Goal: Task Accomplishment & Management: Use online tool/utility

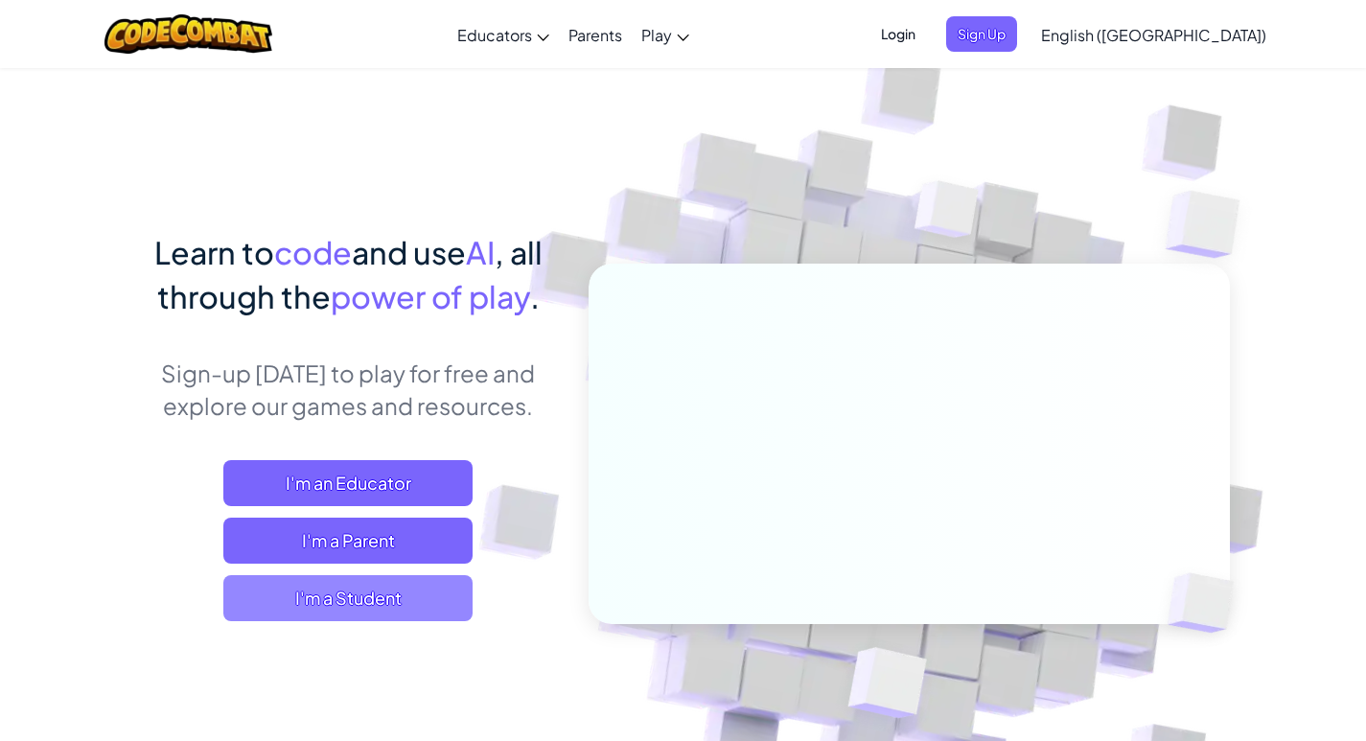
click at [380, 600] on span "I'm a Student" at bounding box center [347, 598] width 249 height 46
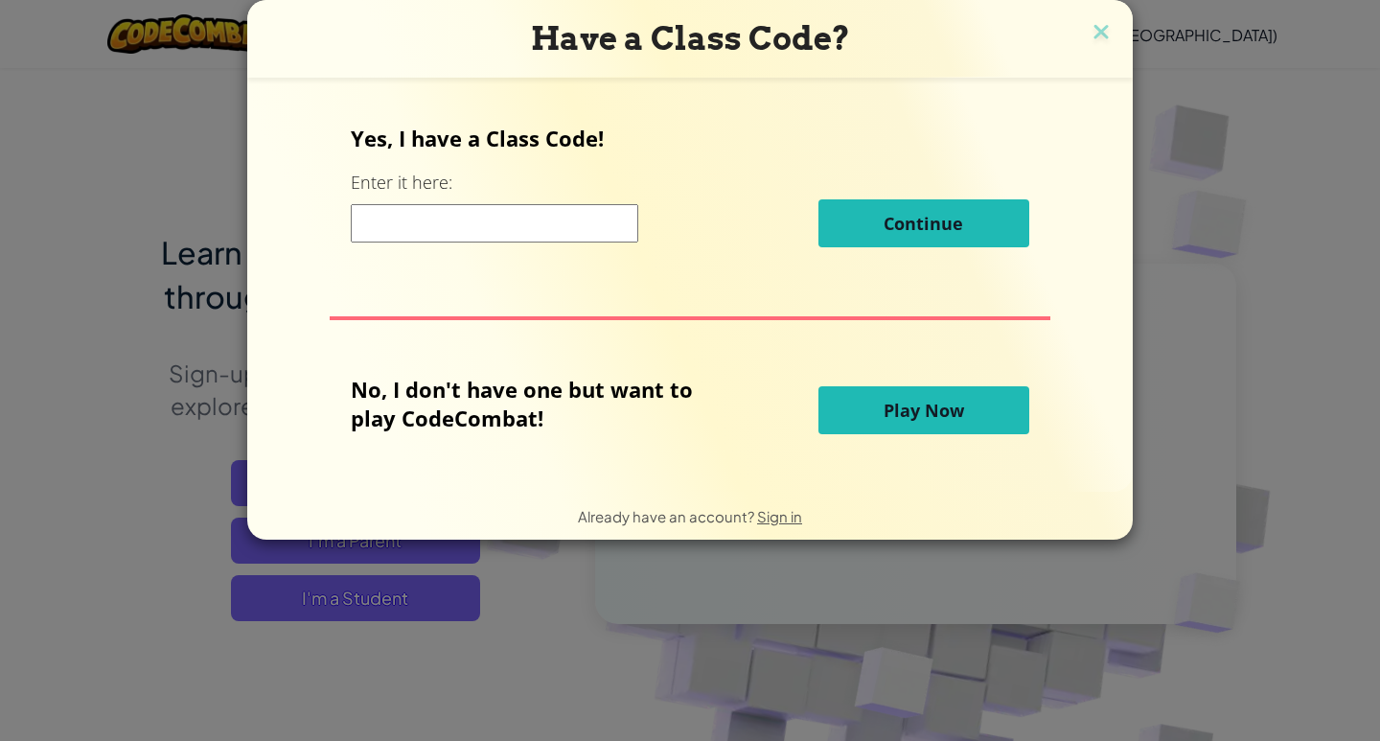
click at [917, 399] on span "Play Now" at bounding box center [924, 410] width 81 height 23
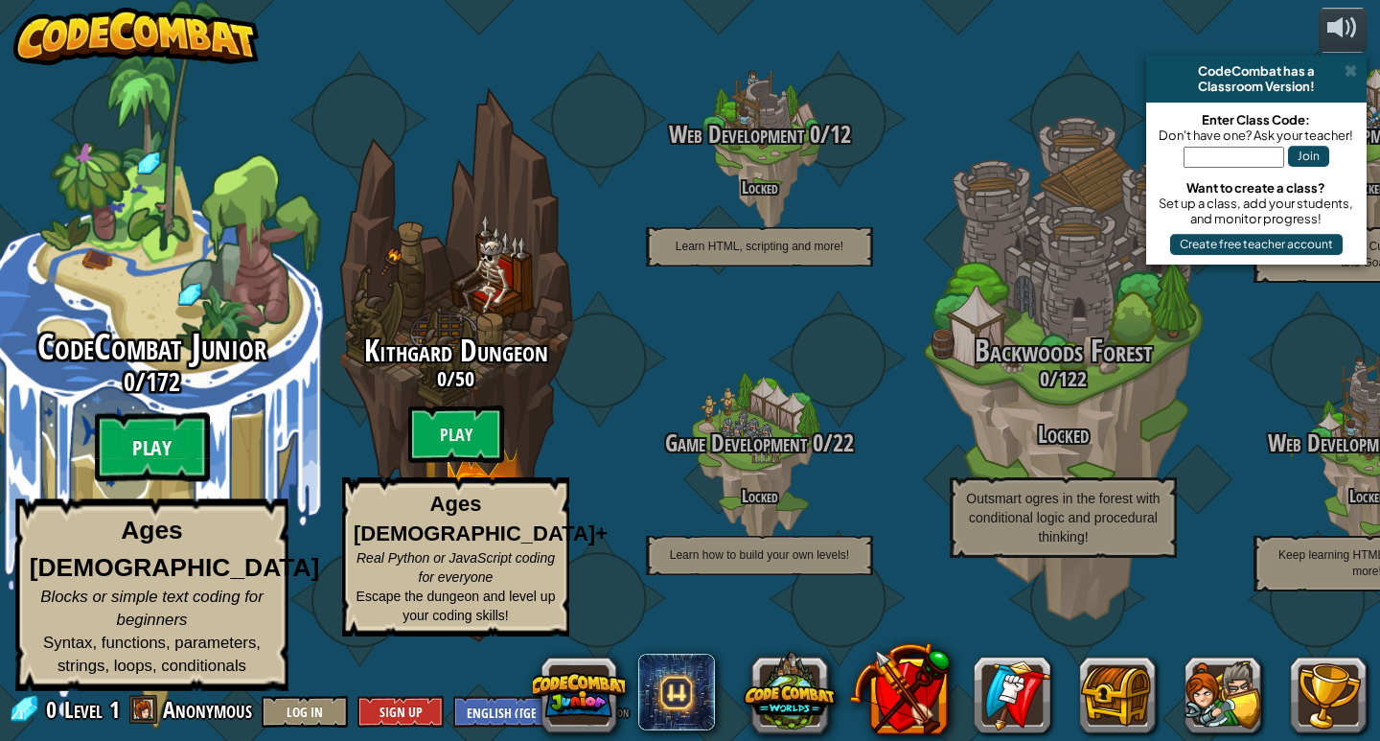
click at [113, 482] on btn "Play" at bounding box center [152, 447] width 115 height 69
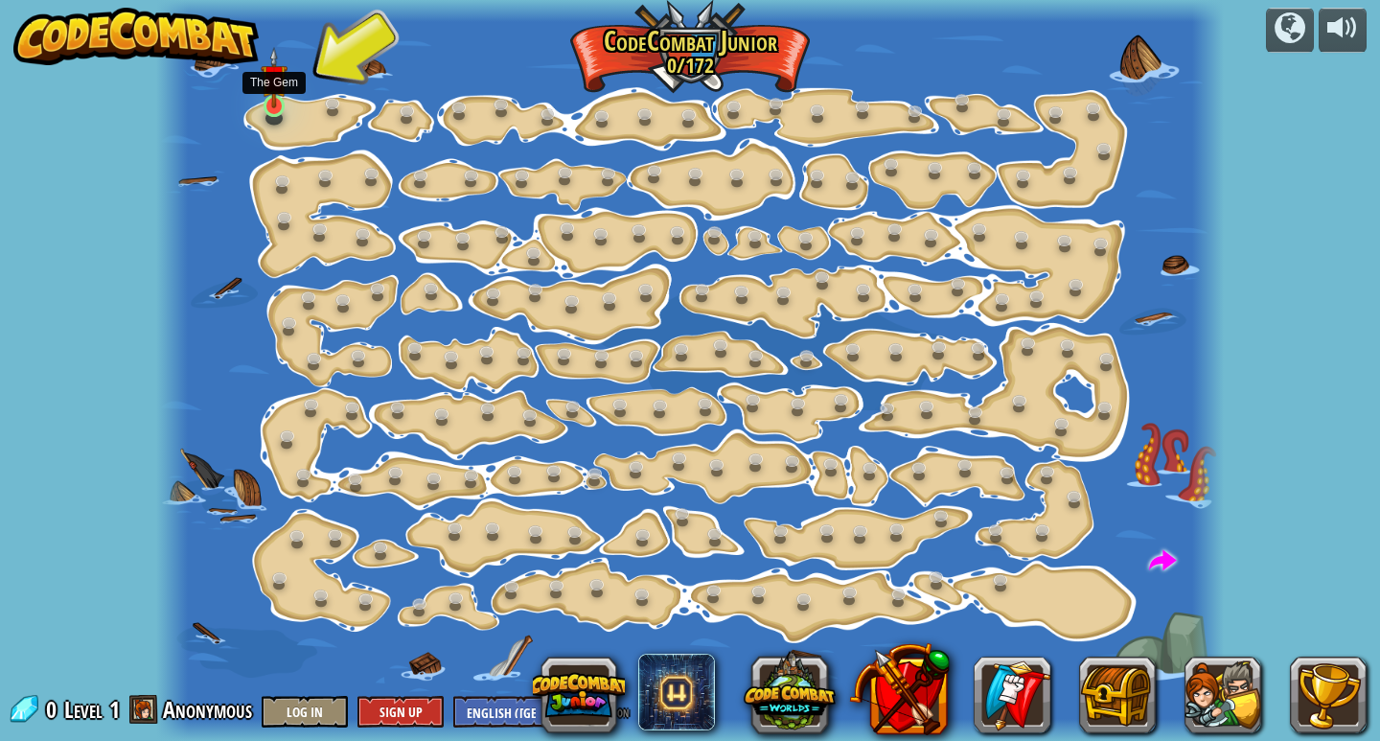
click at [273, 90] on img at bounding box center [274, 77] width 27 height 61
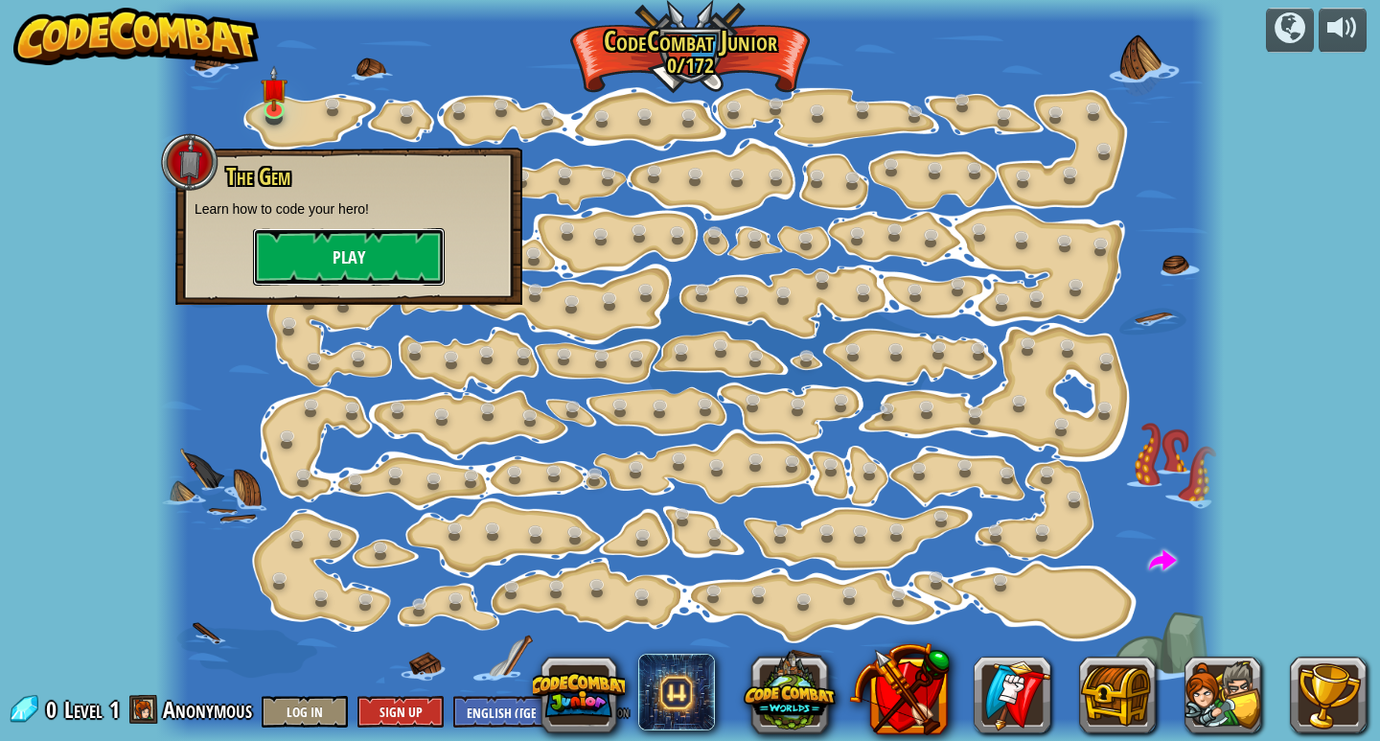
click at [353, 255] on button "Play" at bounding box center [349, 257] width 192 height 58
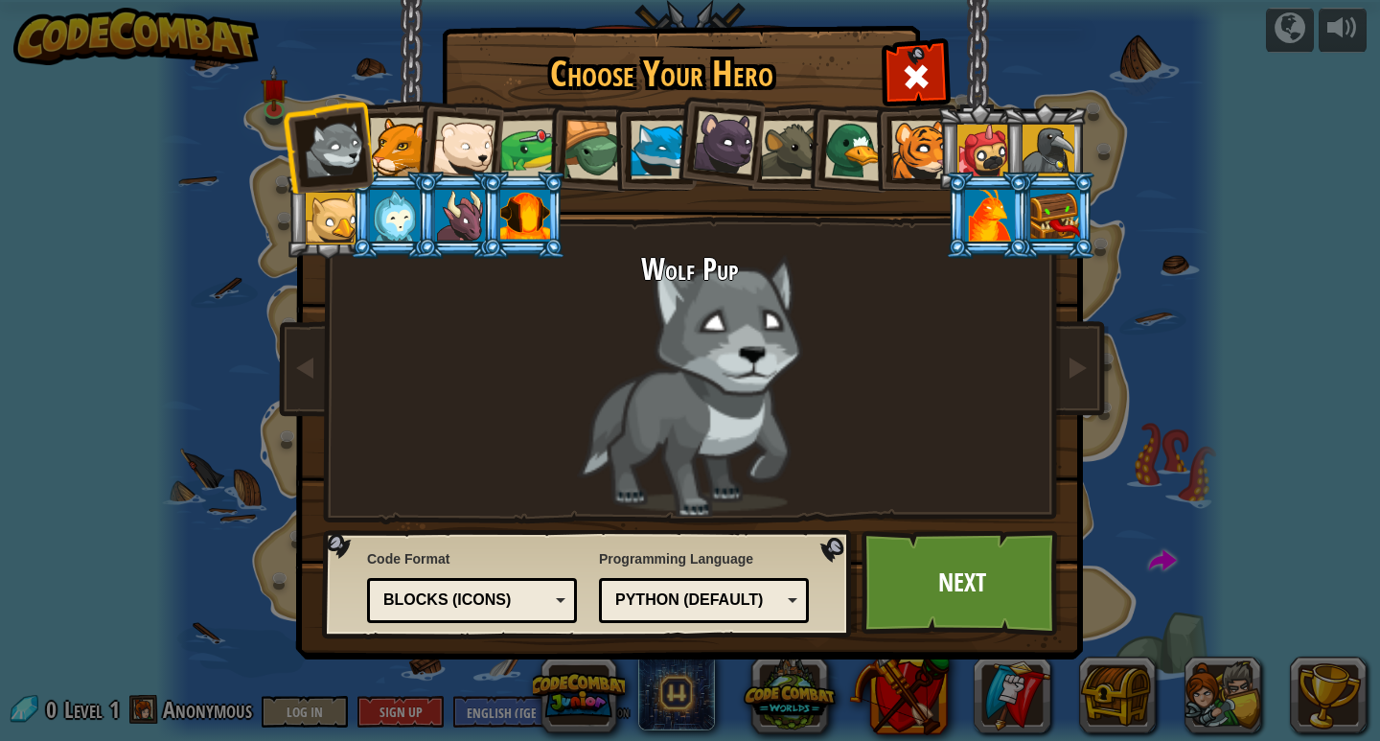
click at [436, 239] on div at bounding box center [460, 216] width 50 height 52
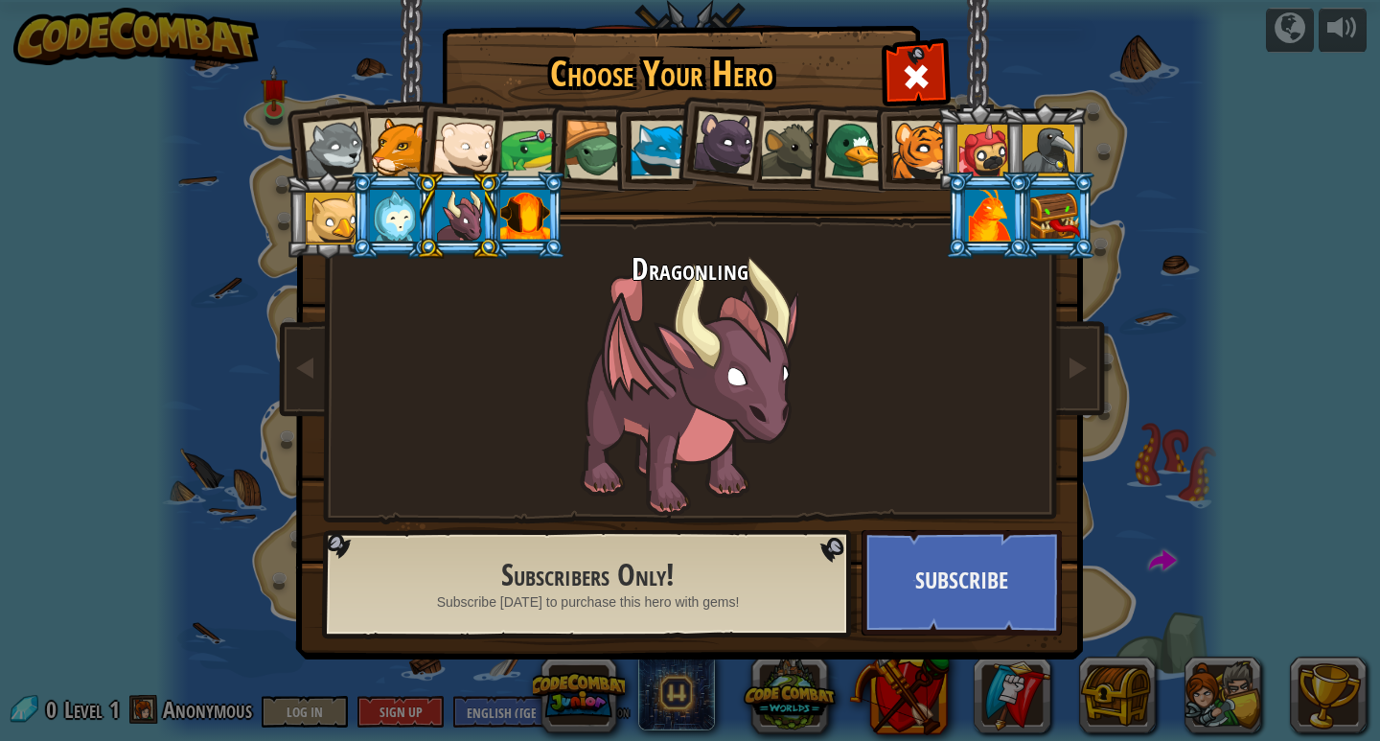
click at [348, 219] on div at bounding box center [332, 219] width 52 height 52
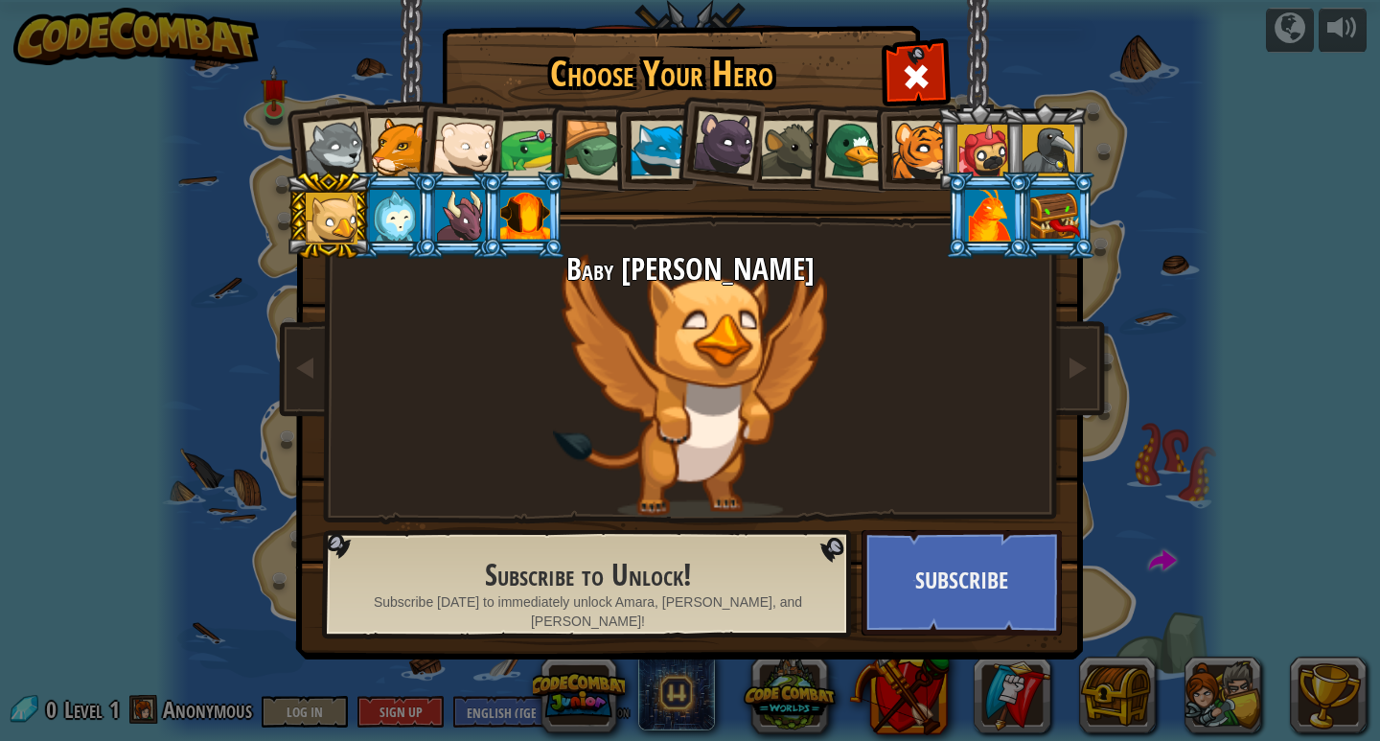
click at [332, 136] on div at bounding box center [334, 149] width 63 height 63
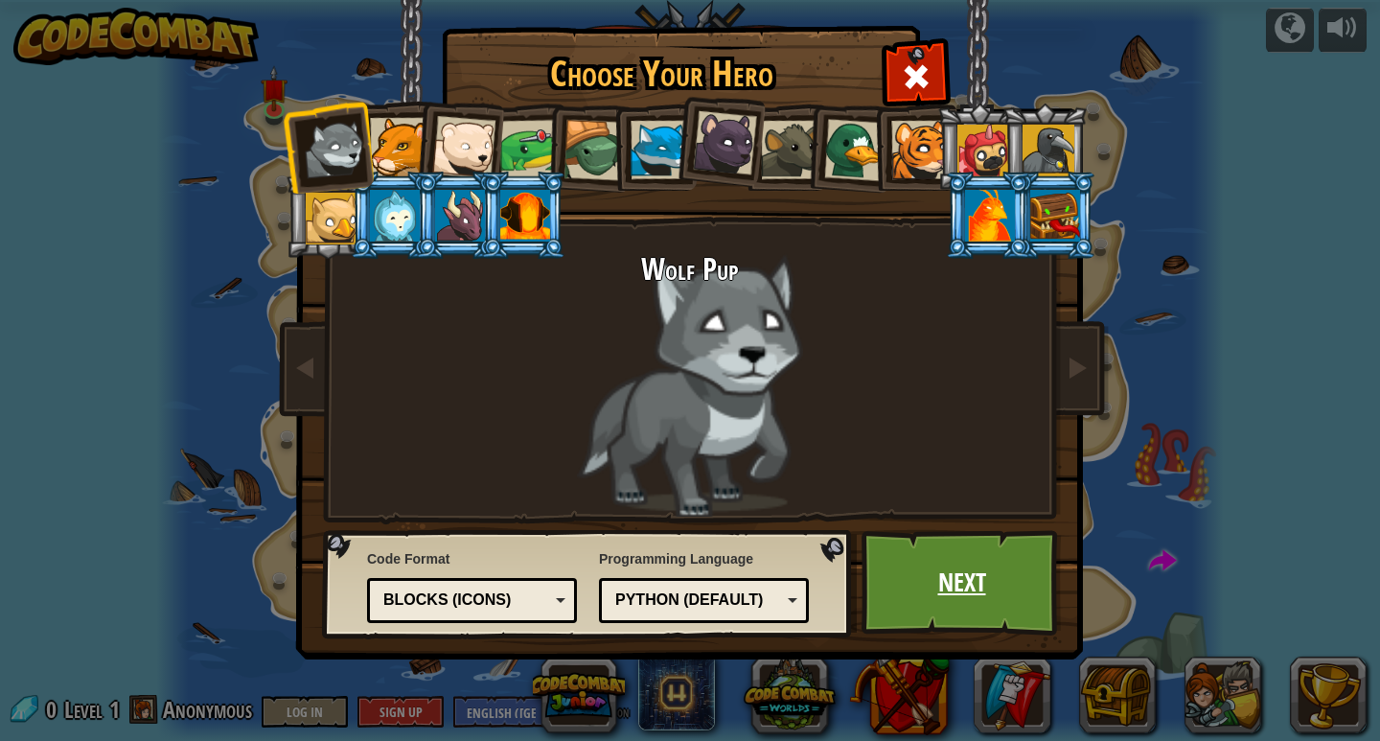
click at [962, 575] on link "Next" at bounding box center [962, 582] width 200 height 105
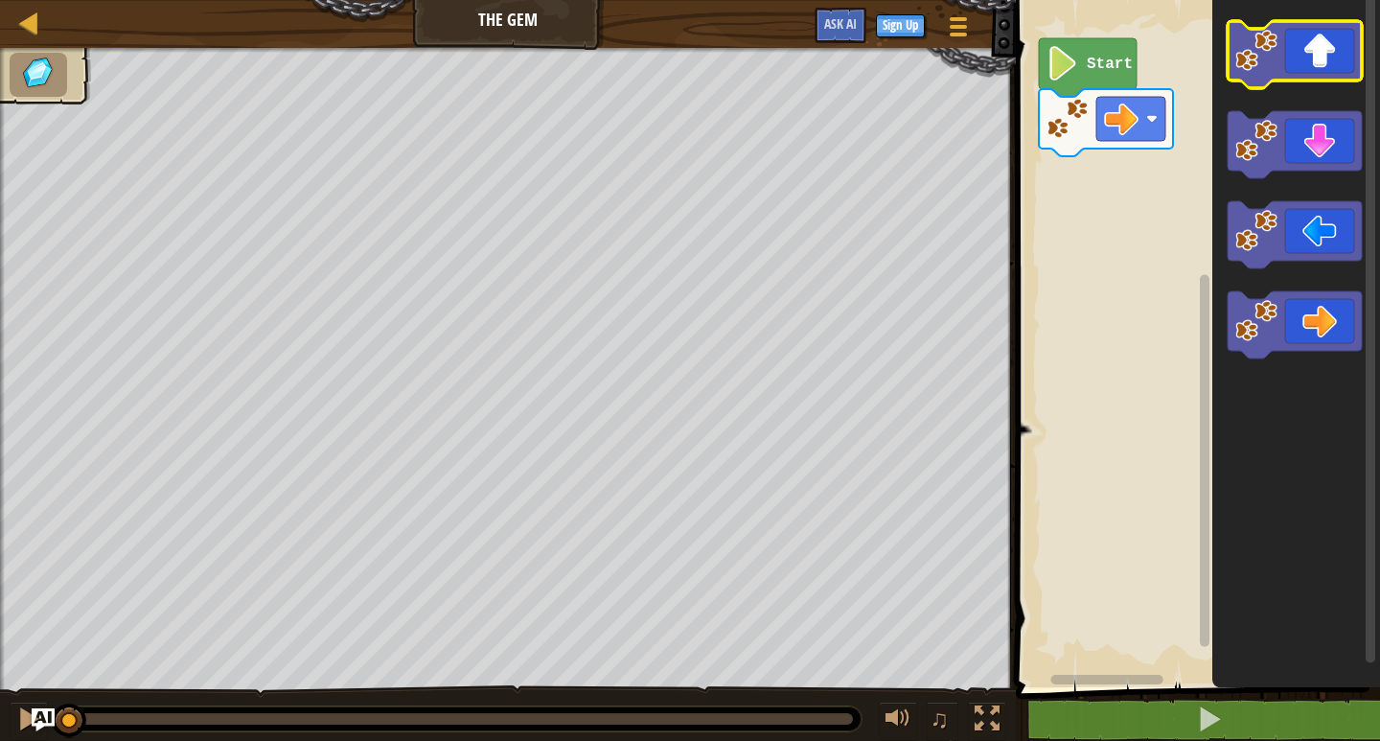
click at [1330, 68] on icon "Blockly Workspace" at bounding box center [1295, 54] width 134 height 67
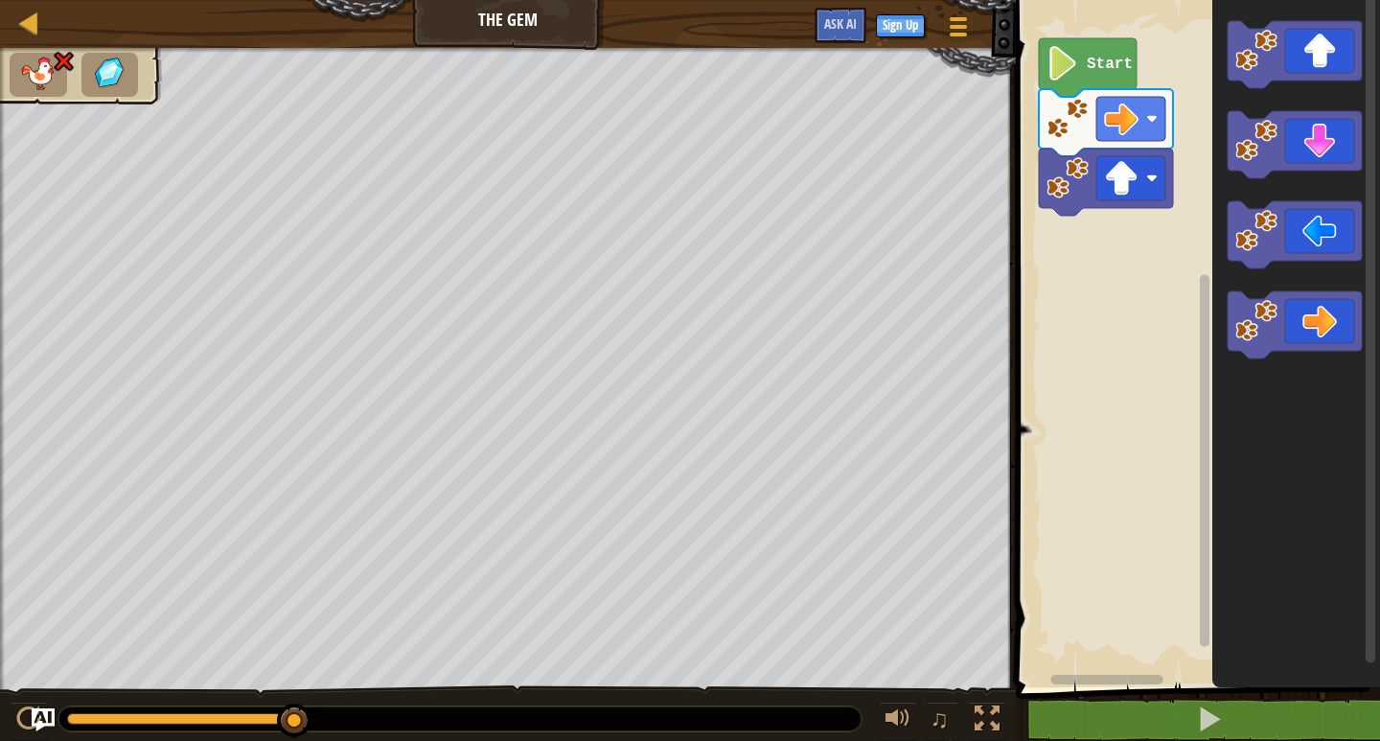
click at [1115, 72] on text "Start" at bounding box center [1110, 64] width 46 height 17
click at [1331, 312] on icon "Blockly Workspace" at bounding box center [1295, 324] width 134 height 67
